Goal: Task Accomplishment & Management: Manage account settings

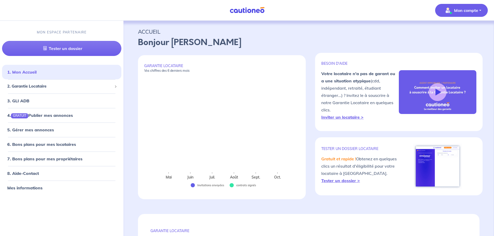
click at [467, 10] on p "Mon compte" at bounding box center [466, 10] width 24 height 6
click at [31, 86] on span "2. Garantie Locataire" at bounding box center [59, 86] width 105 height 6
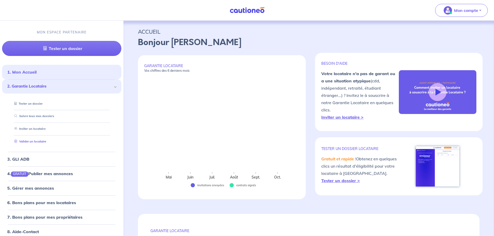
click at [30, 141] on link "Valider un locataire" at bounding box center [29, 142] width 34 height 4
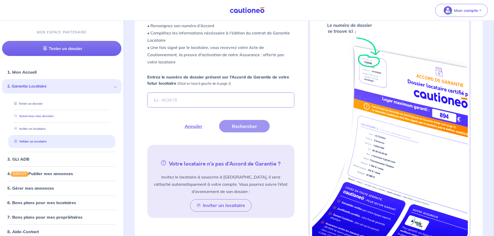
click at [34, 117] on link "Suivre tous mes dossiers" at bounding box center [32, 117] width 41 height 4
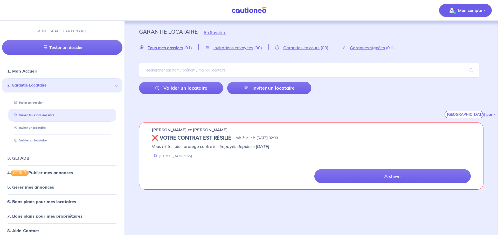
click at [475, 9] on p "Mon compte" at bounding box center [470, 10] width 24 height 6
click at [454, 44] on link "Me déconnecter" at bounding box center [460, 44] width 42 height 8
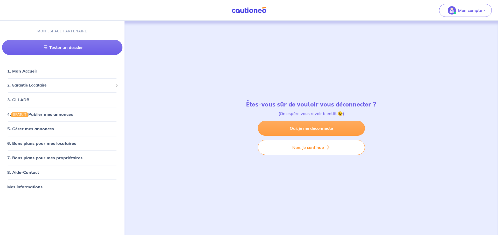
click at [306, 125] on link "Oui, je me déconnecte" at bounding box center [311, 128] width 107 height 15
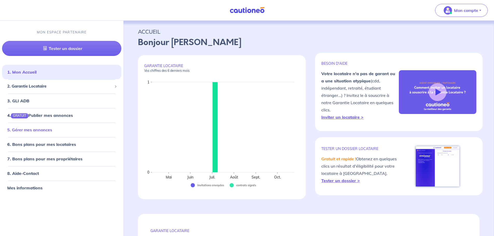
click at [35, 130] on link "5. Gérer mes annonces" at bounding box center [29, 129] width 45 height 5
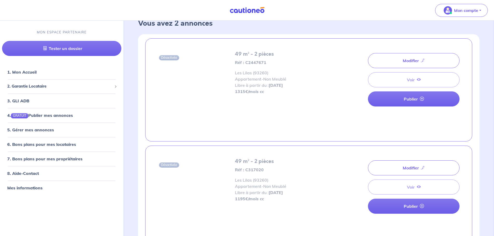
scroll to position [26, 0]
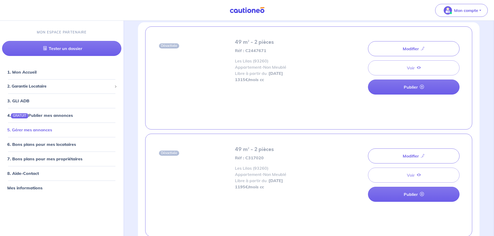
click at [30, 129] on link "5. Gérer mes annonces" at bounding box center [29, 129] width 45 height 5
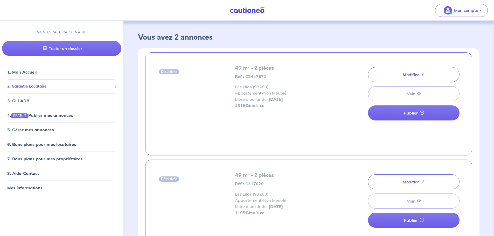
click at [26, 85] on span "2. Garantie Locataire" at bounding box center [59, 86] width 105 height 6
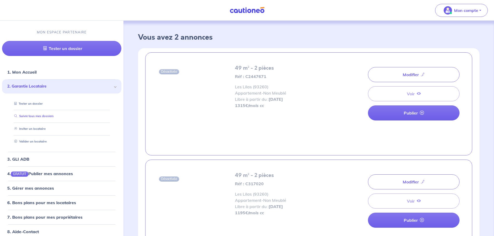
click at [35, 116] on link "Suivre tous mes dossiers" at bounding box center [32, 117] width 41 height 4
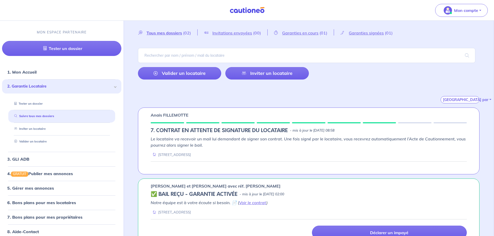
scroll to position [29, 0]
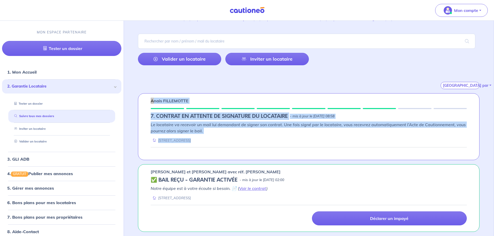
drag, startPoint x: 150, startPoint y: 101, endPoint x: 217, endPoint y: 145, distance: 80.3
click at [217, 145] on div "Anais FILLEMOTTE 7. CONTRAT EN ATTENTE DE SIGNATURE DU LOCATAIRE - mis à jour l…" at bounding box center [308, 126] width 341 height 67
copy div "Anais FILLEMOTTE 7. CONTRAT EN ATTENTE DE SIGNATURE DU LOCATAIRE - mis à jour l…"
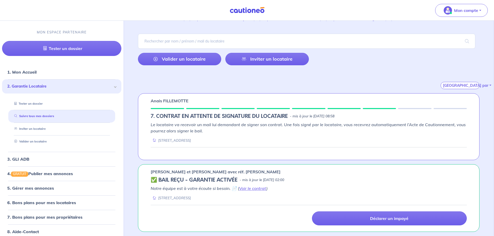
click at [285, 87] on div "Trier par" at bounding box center [308, 79] width 341 height 20
